Goal: Information Seeking & Learning: Understand process/instructions

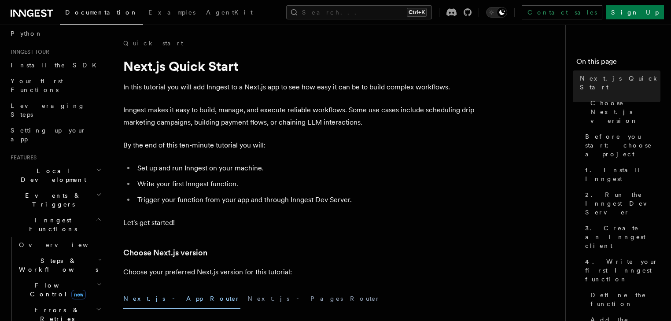
scroll to position [70, 0]
click at [88, 252] on h2 "Steps & Workflows" at bounding box center [59, 264] width 88 height 25
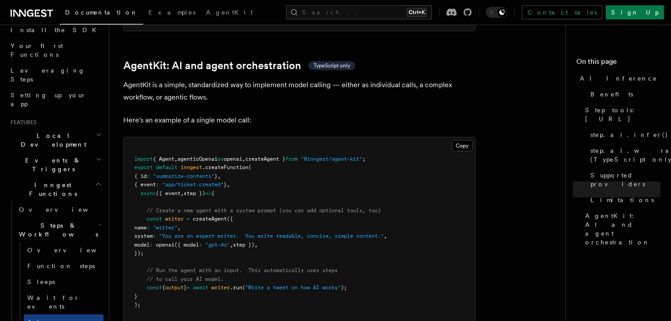
scroll to position [2571, 0]
click at [340, 155] on span ""@inngest/agent-kit"" at bounding box center [332, 158] width 62 height 6
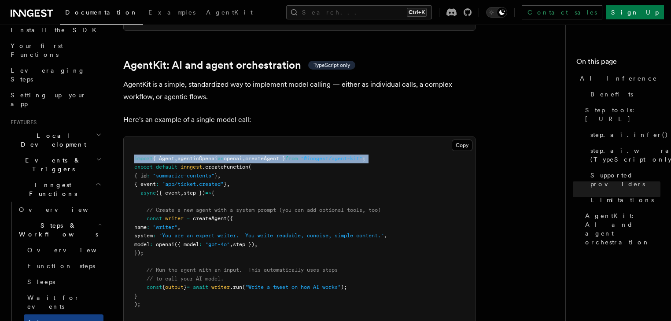
click at [340, 155] on span ""@inngest/agent-kit"" at bounding box center [332, 158] width 62 height 6
copy code "import { Agent , agenticOpenai as openai , createAgent } from "@inngest/agent-k…"
drag, startPoint x: 146, startPoint y: 172, endPoint x: 174, endPoint y: 213, distance: 50.3
click at [175, 214] on pre "import { Agent , agenticOpenai as openai , createAgent } from "@inngest/agent-k…" at bounding box center [299, 231] width 351 height 189
copy code "// Create a new agent with a system prompt (you can add optional tools, too) co…"
